Goal: Task Accomplishment & Management: Complete application form

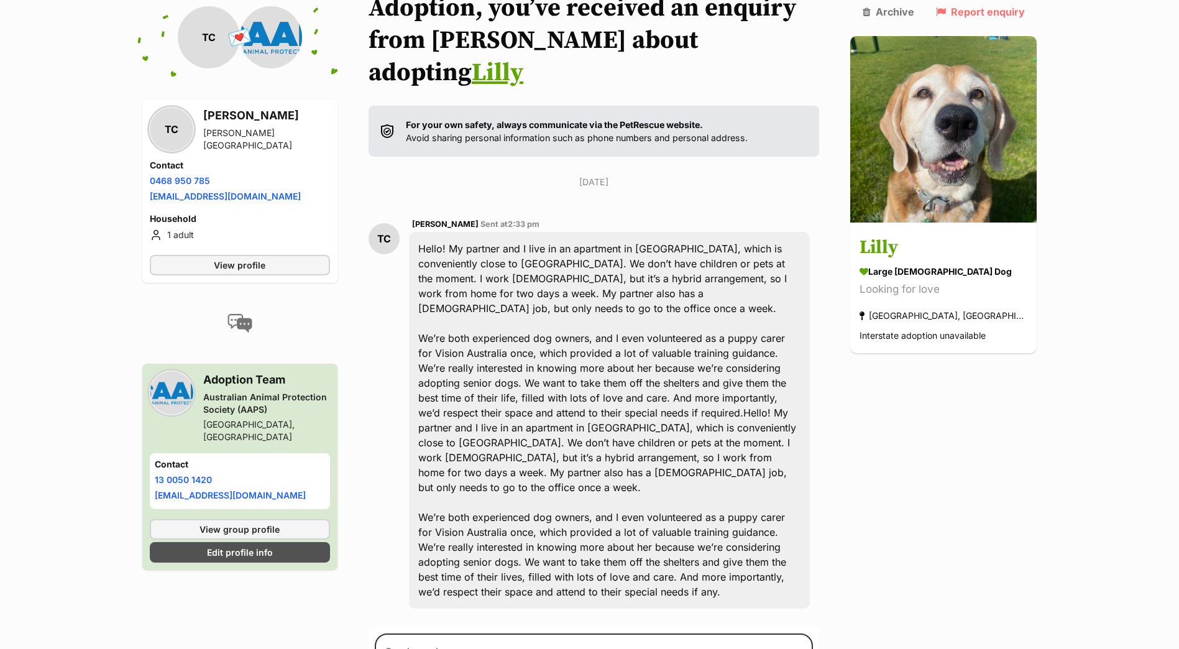
scroll to position [186, 0]
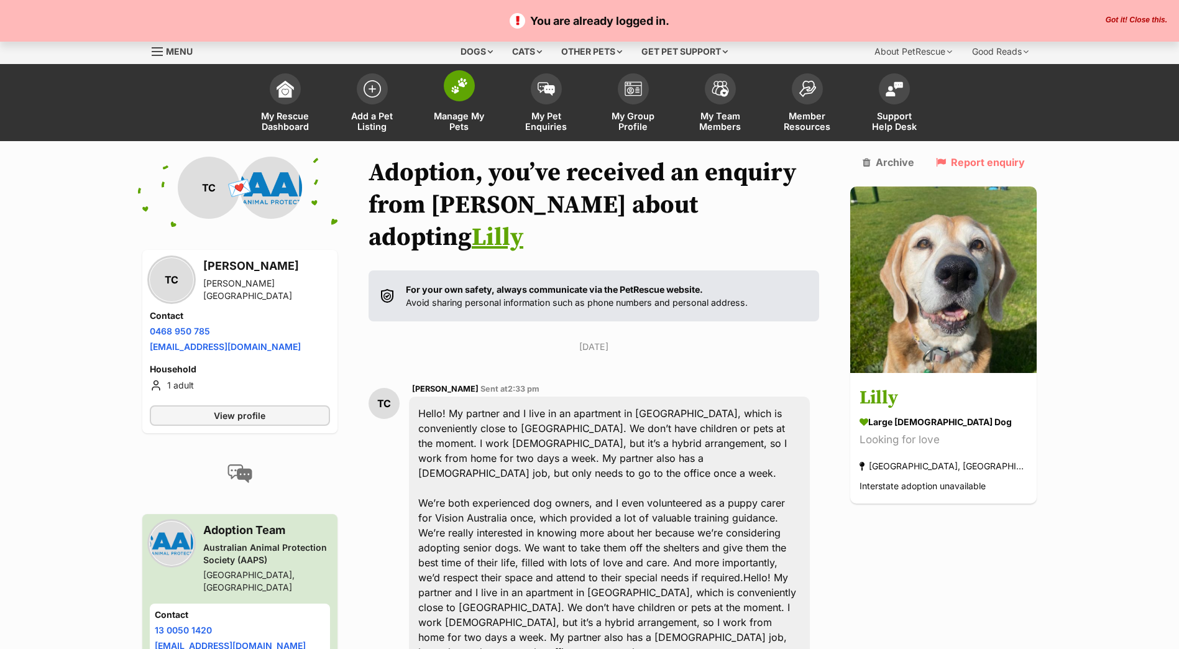
click at [463, 109] on link "Manage My Pets" at bounding box center [459, 104] width 87 height 74
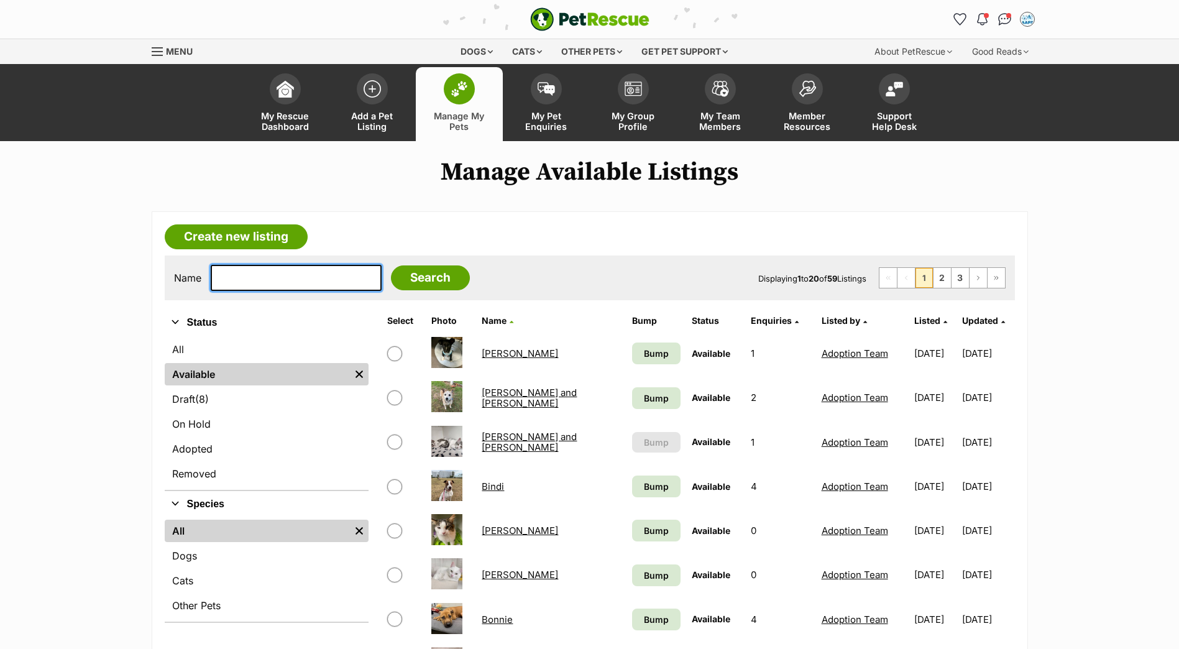
click at [303, 275] on input "text" at bounding box center [296, 278] width 171 height 26
type input "ke"
click at [391, 265] on input "Search" at bounding box center [430, 277] width 79 height 25
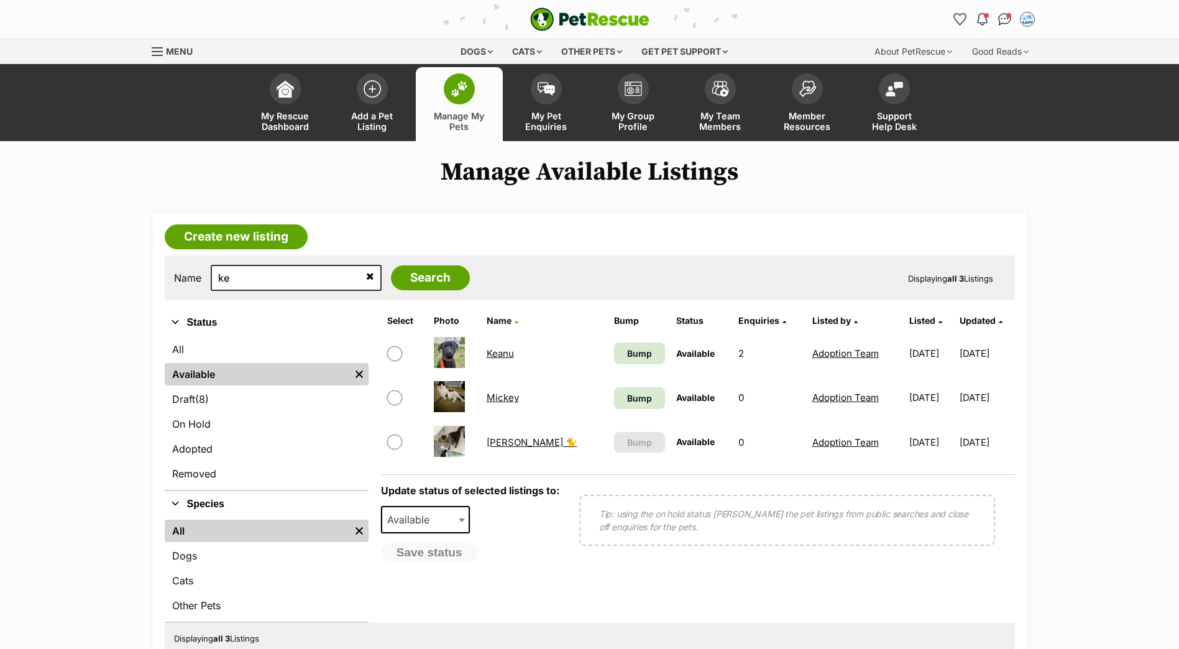
click at [394, 352] on input "checkbox" at bounding box center [394, 353] width 15 height 15
checkbox input "true"
click at [456, 525] on span "Available" at bounding box center [426, 519] width 90 height 27
select select "removed"
click at [427, 557] on button "Save status" at bounding box center [430, 553] width 98 height 21
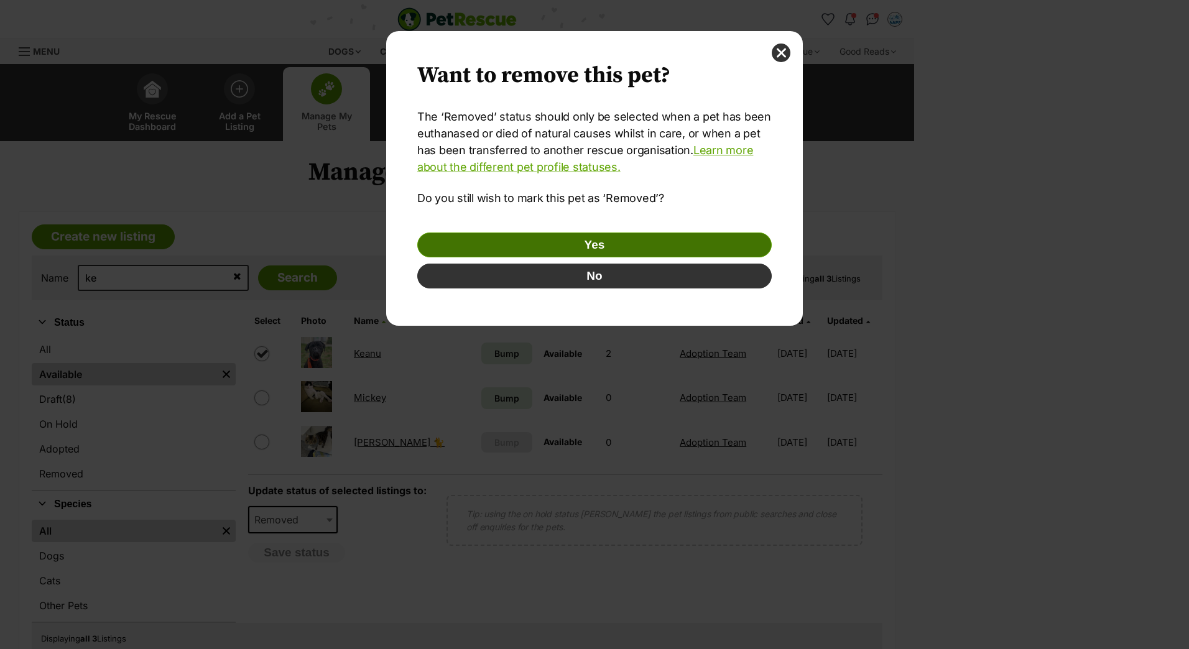
click at [596, 241] on button "Yes" at bounding box center [594, 244] width 354 height 25
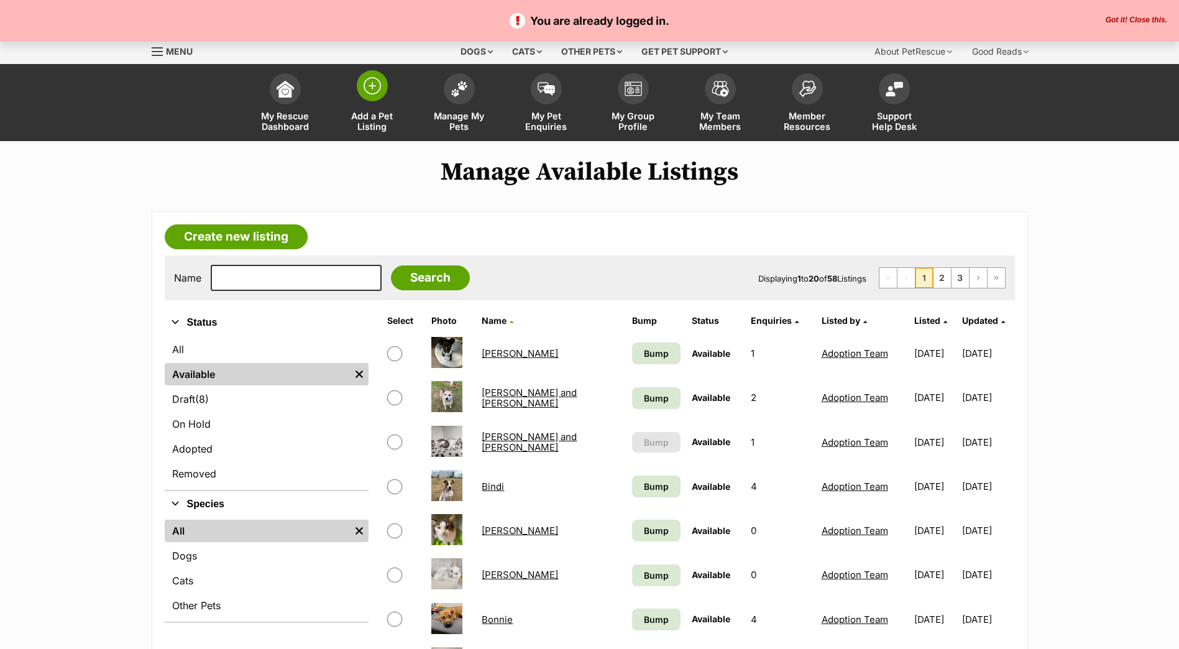
click at [374, 96] on span at bounding box center [372, 85] width 31 height 31
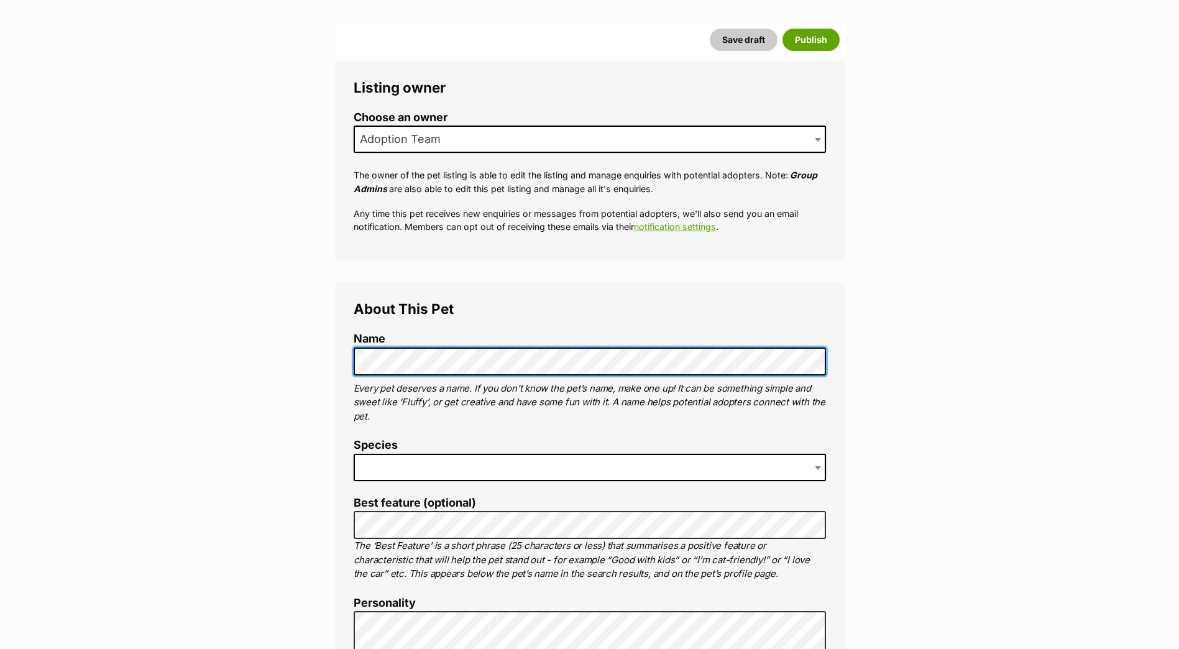
scroll to position [249, 0]
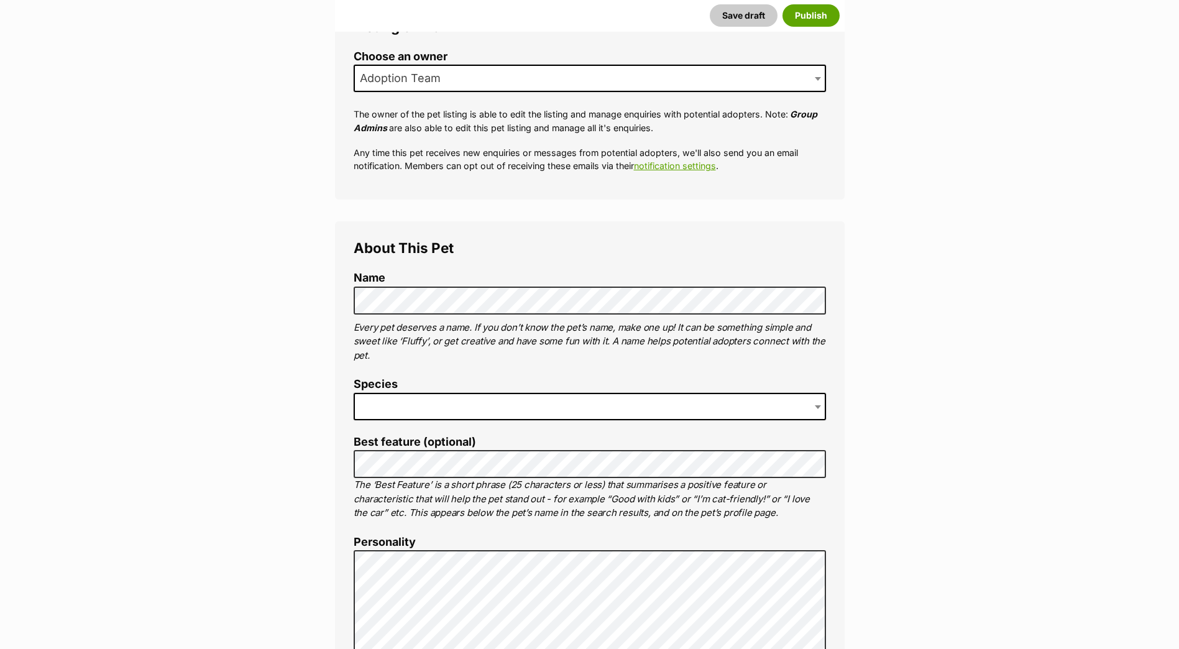
click at [403, 414] on span at bounding box center [590, 406] width 472 height 27
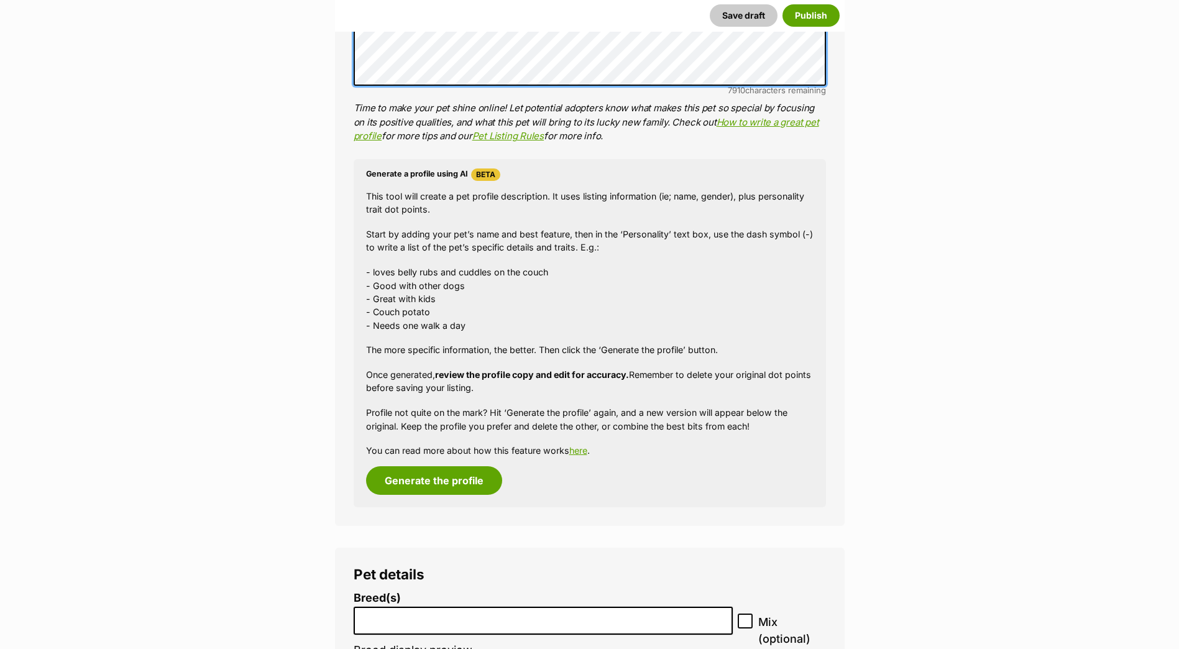
scroll to position [1065, 0]
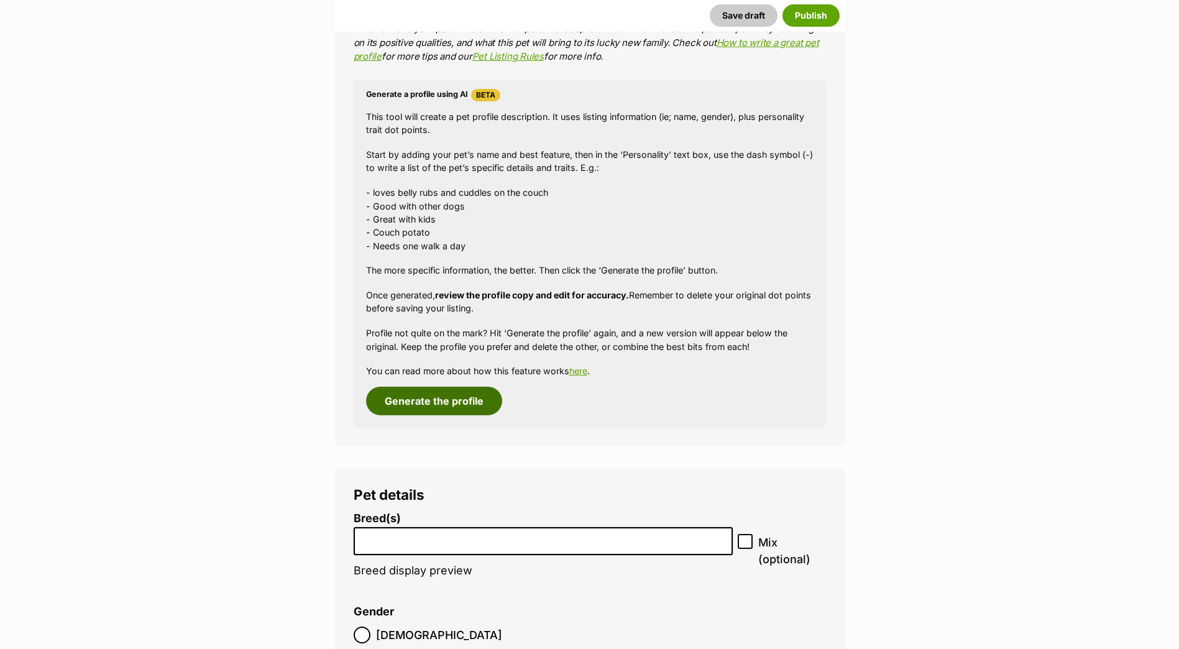
click at [423, 406] on button "Generate the profile" at bounding box center [434, 401] width 136 height 29
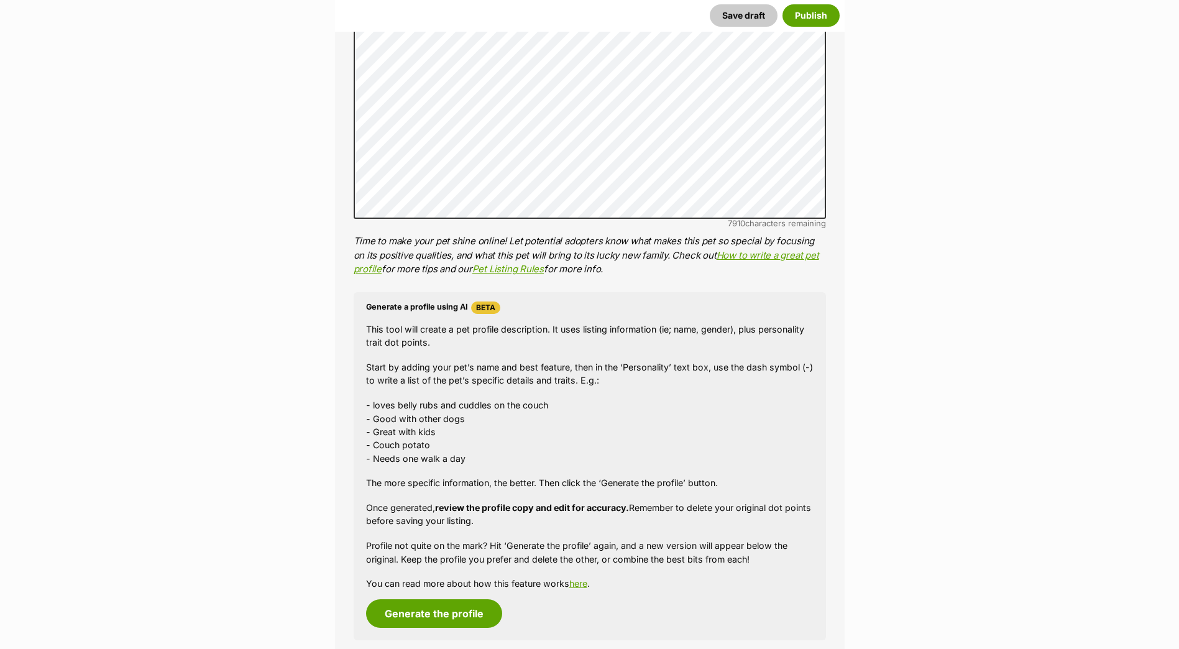
scroll to position [610, 0]
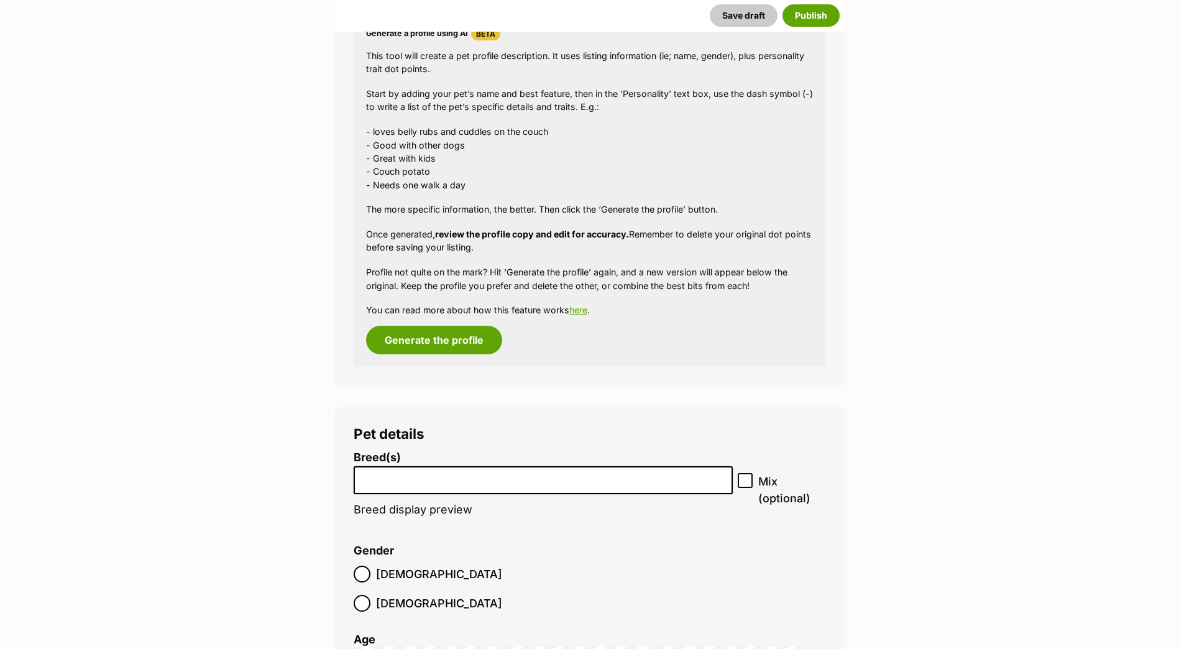
scroll to position [1356, 0]
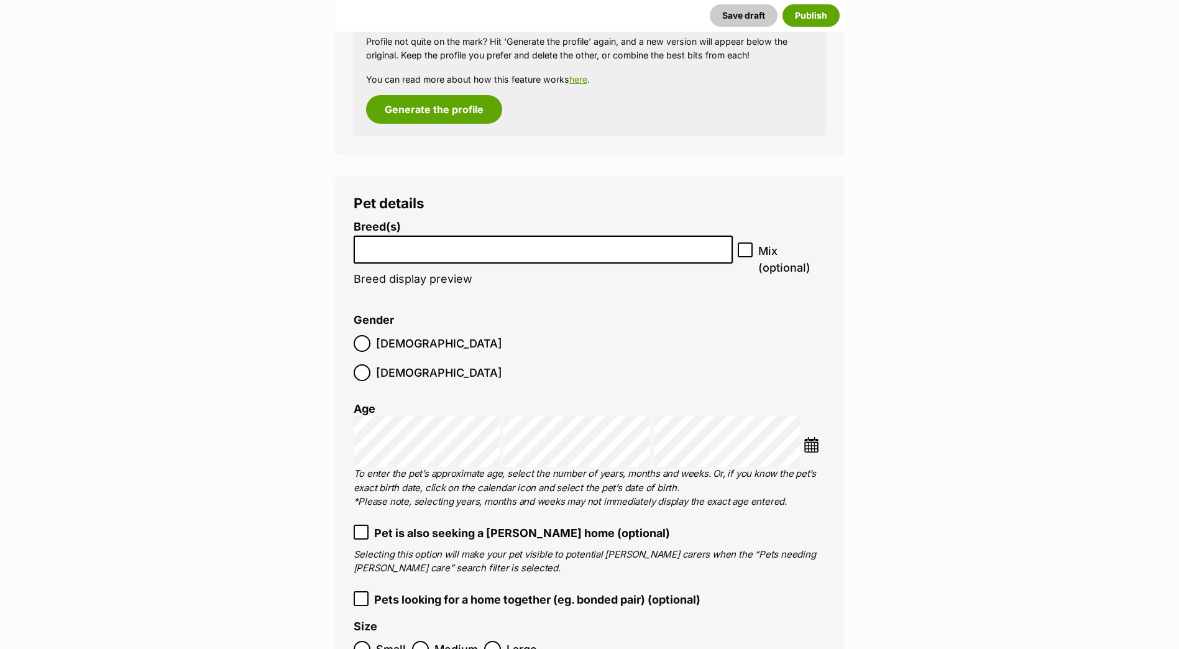
click at [422, 241] on input "search" at bounding box center [543, 246] width 371 height 13
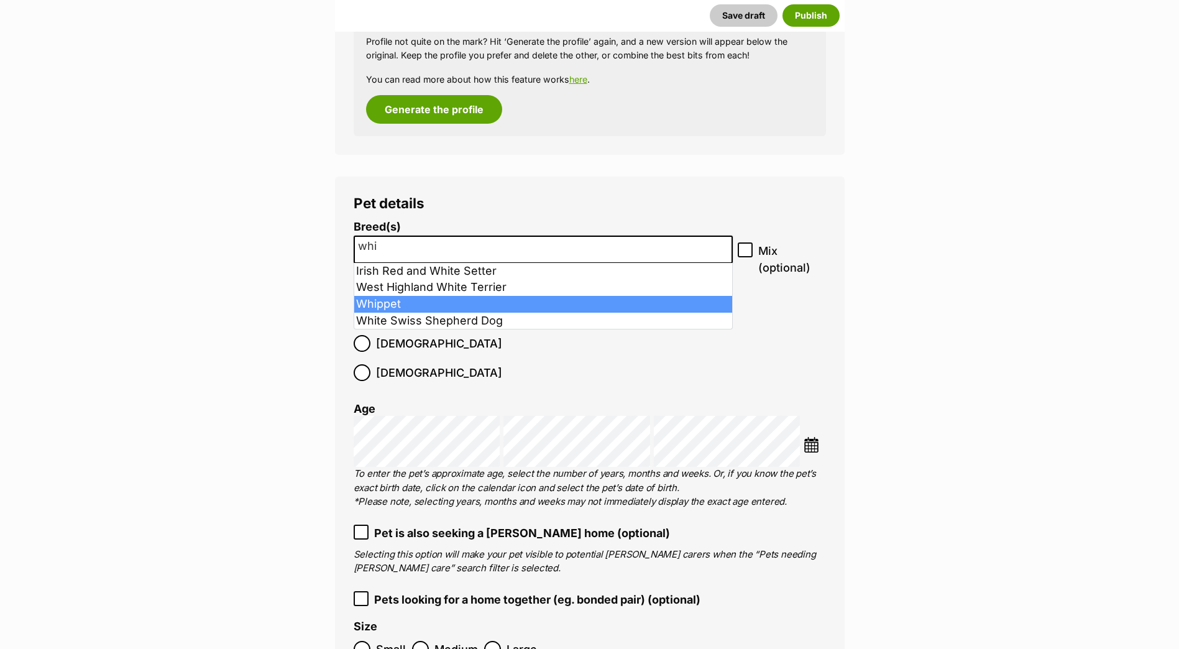
type input "whi"
select select "215"
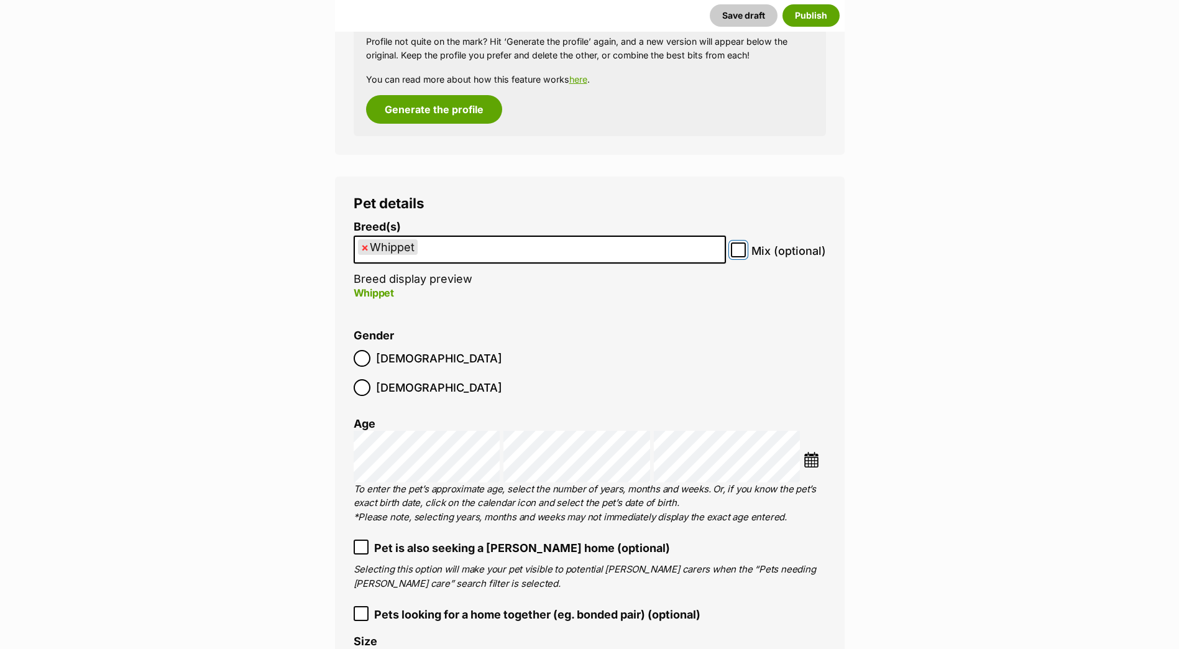
click at [744, 254] on input "Mix (optional)" at bounding box center [738, 249] width 15 height 15
checkbox input "true"
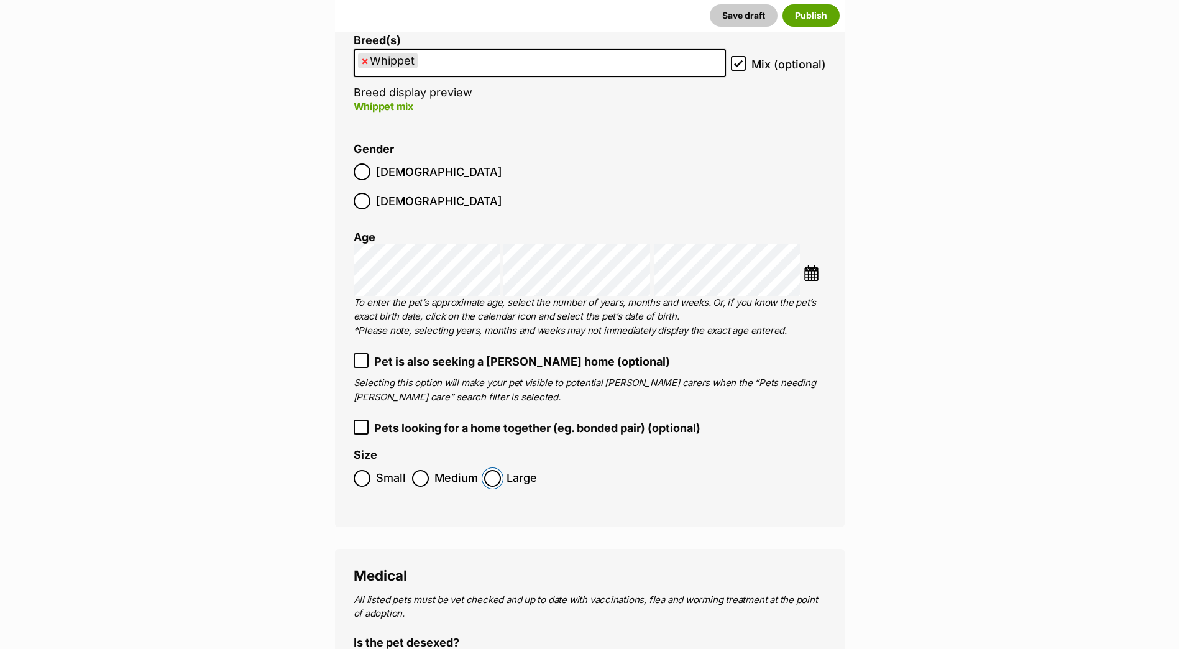
scroll to position [1854, 0]
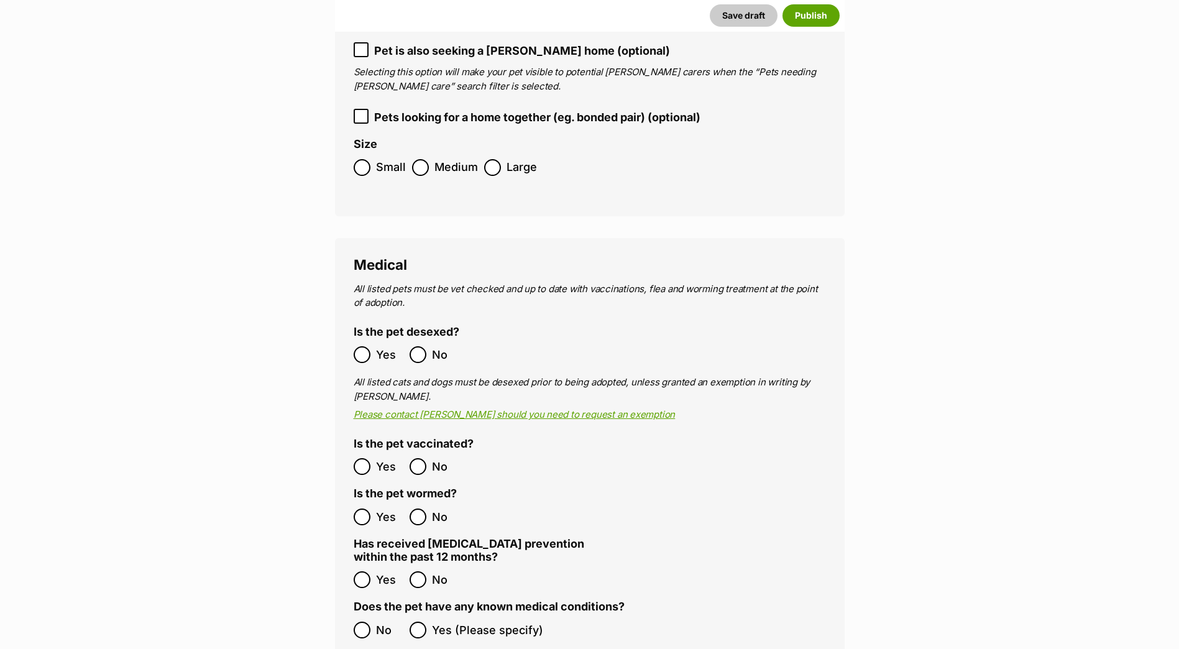
click at [360, 565] on ol "Yes No" at bounding box center [472, 579] width 236 height 29
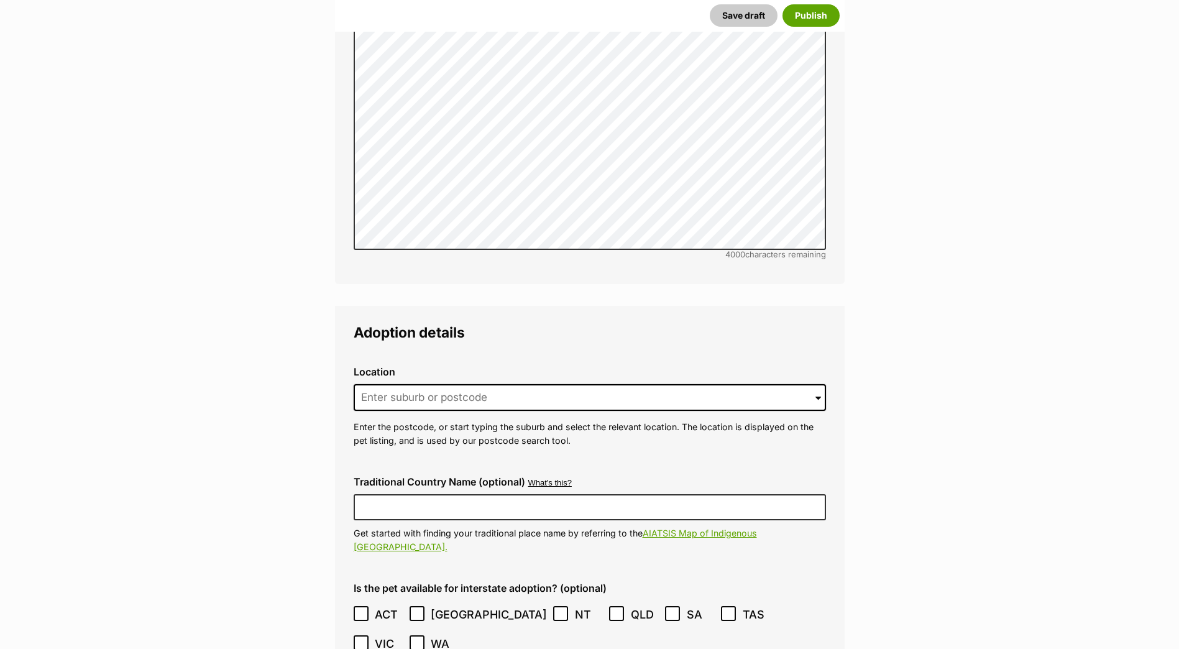
scroll to position [2724, 0]
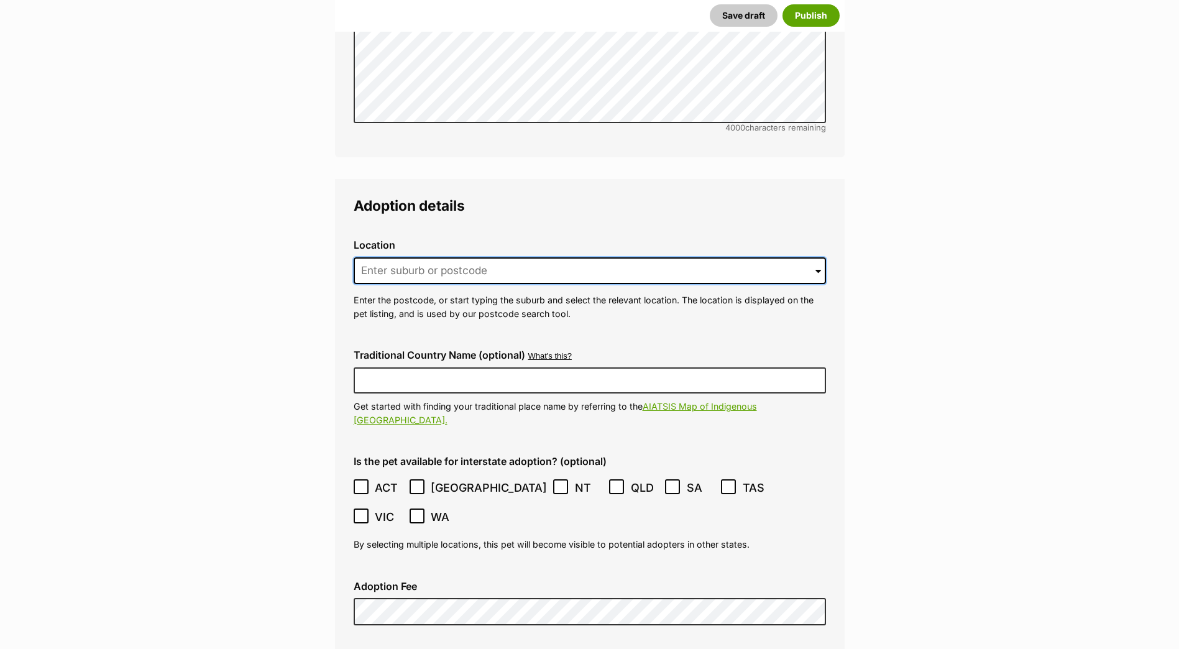
drag, startPoint x: 505, startPoint y: 242, endPoint x: 505, endPoint y: 249, distance: 6.8
click at [505, 257] on input at bounding box center [590, 270] width 472 height 27
drag, startPoint x: 528, startPoint y: 250, endPoint x: 669, endPoint y: 262, distance: 141.7
click at [533, 257] on input at bounding box center [590, 270] width 472 height 27
click at [816, 257] on span at bounding box center [819, 270] width 6 height 27
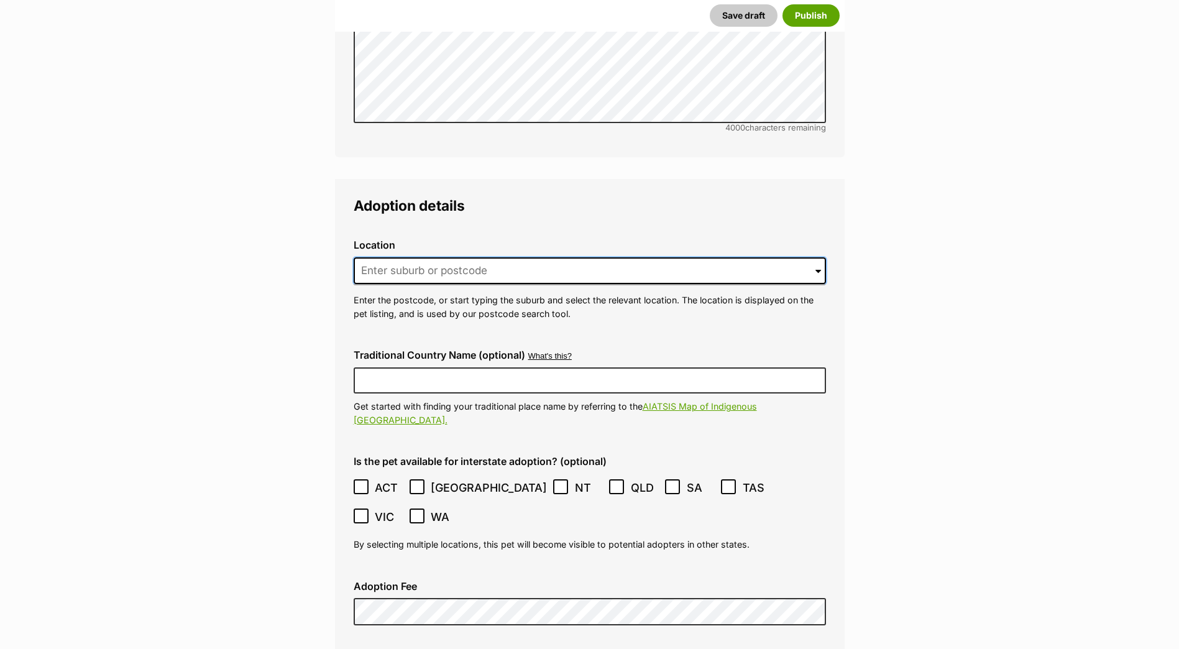
click at [535, 257] on input at bounding box center [590, 270] width 472 height 27
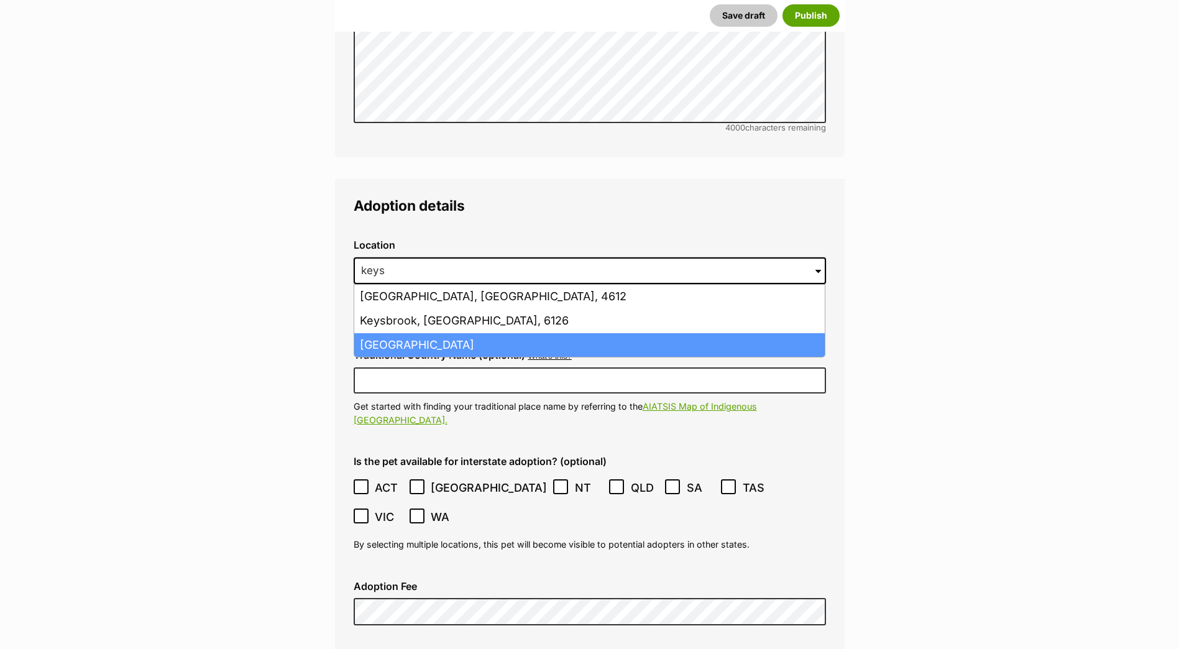
click at [528, 333] on li "[GEOGRAPHIC_DATA]" at bounding box center [589, 345] width 471 height 24
type input "[GEOGRAPHIC_DATA]"
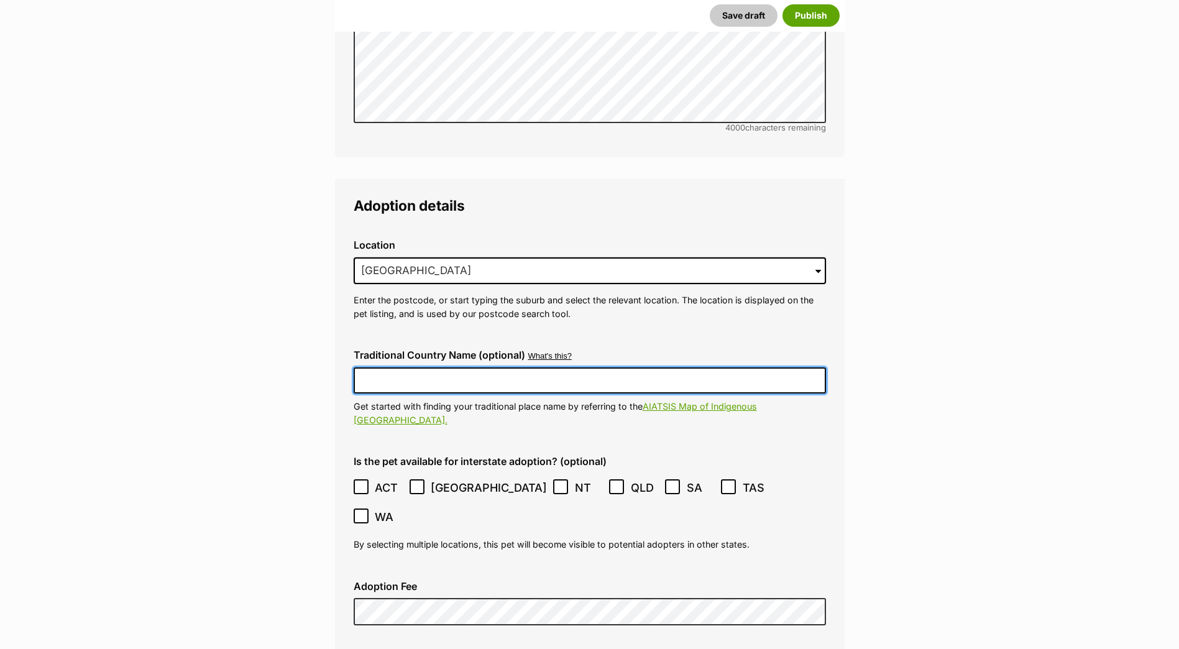
click at [473, 367] on input "Traditional Country Name (optional)" at bounding box center [590, 380] width 472 height 26
type input "Australia"
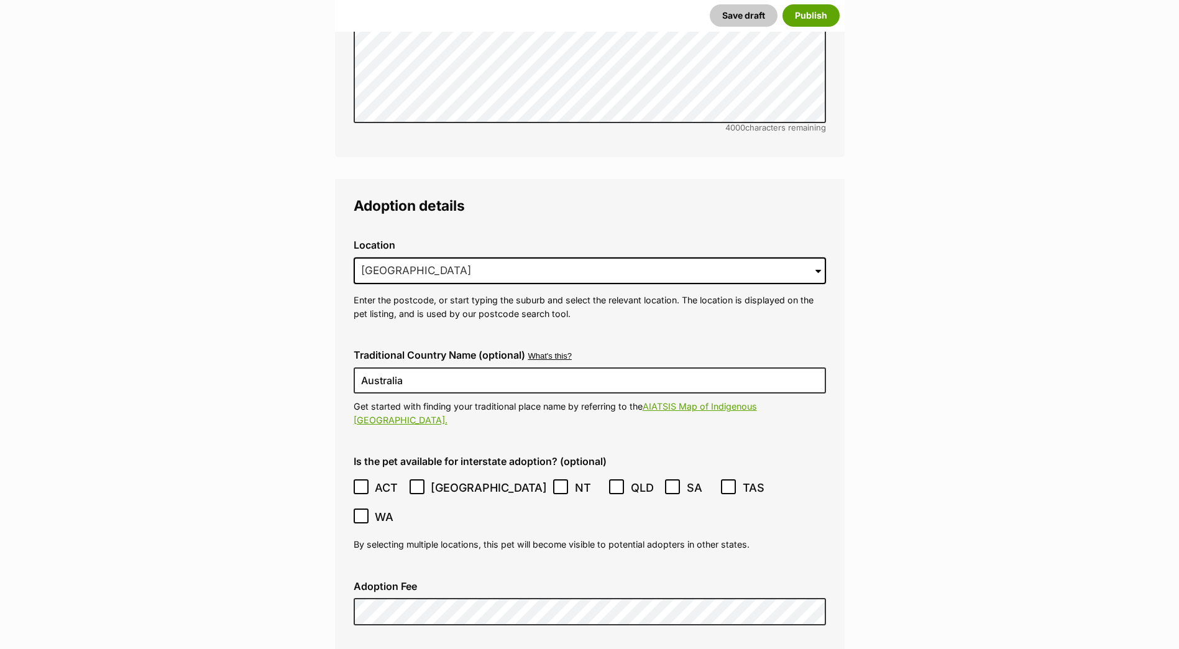
type input "BR100702"
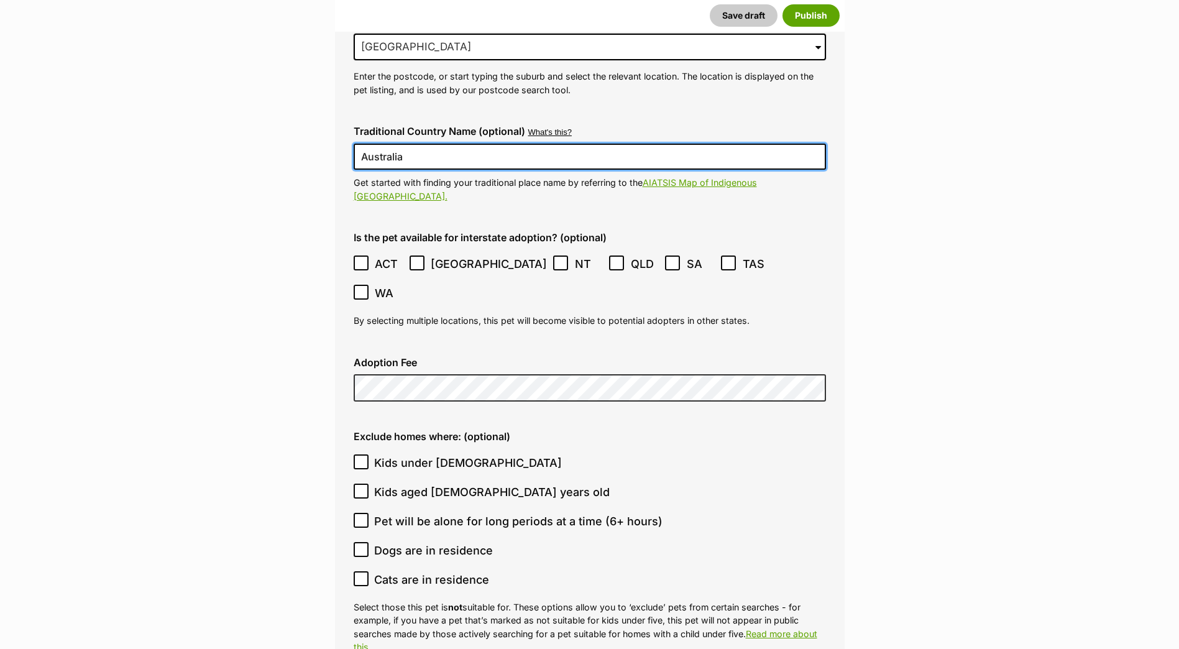
scroll to position [2954, 0]
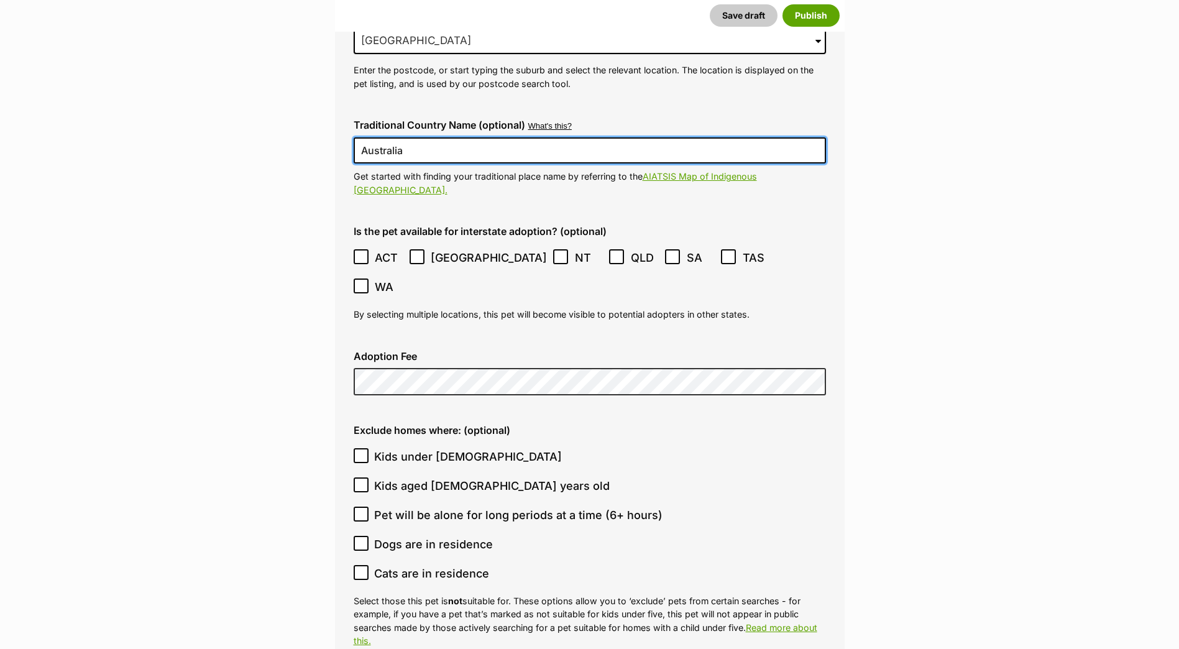
click at [358, 482] on icon at bounding box center [360, 485] width 7 height 6
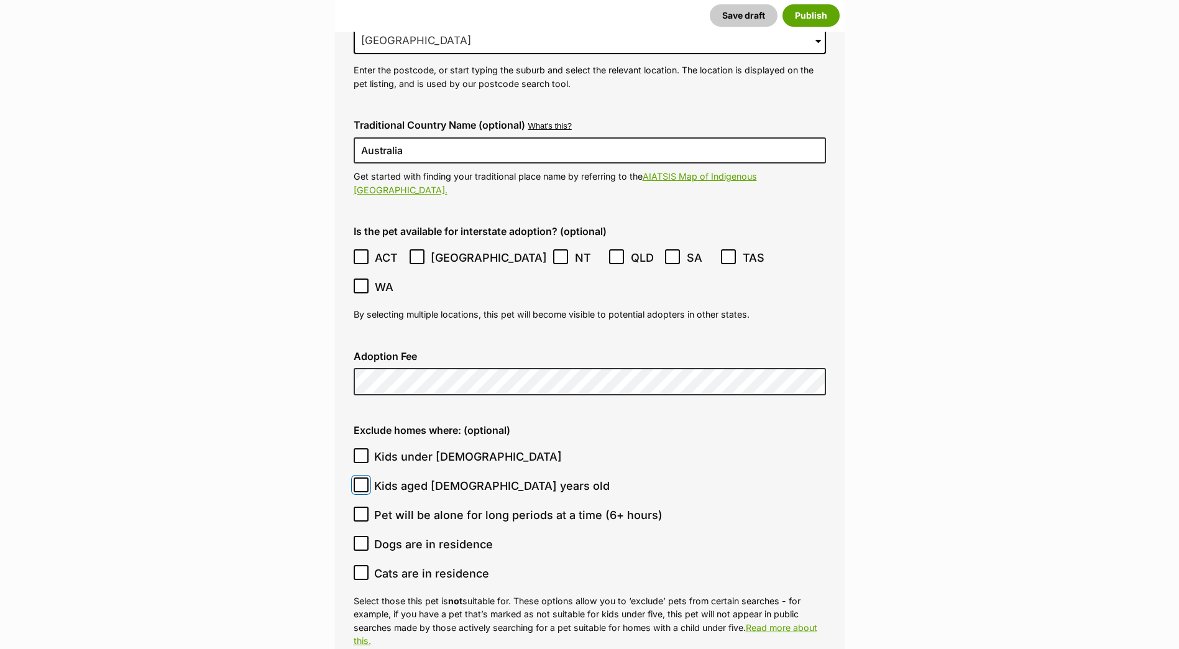
click at [358, 477] on input "Kids aged [DEMOGRAPHIC_DATA] years old" at bounding box center [361, 484] width 15 height 15
checkbox input "true"
click at [359, 510] on icon at bounding box center [361, 514] width 9 height 9
click at [359, 507] on input "Pet will be alone for long periods at a time (6+ hours)" at bounding box center [361, 514] width 15 height 15
checkbox input "true"
